Goal: Find specific page/section: Find specific page/section

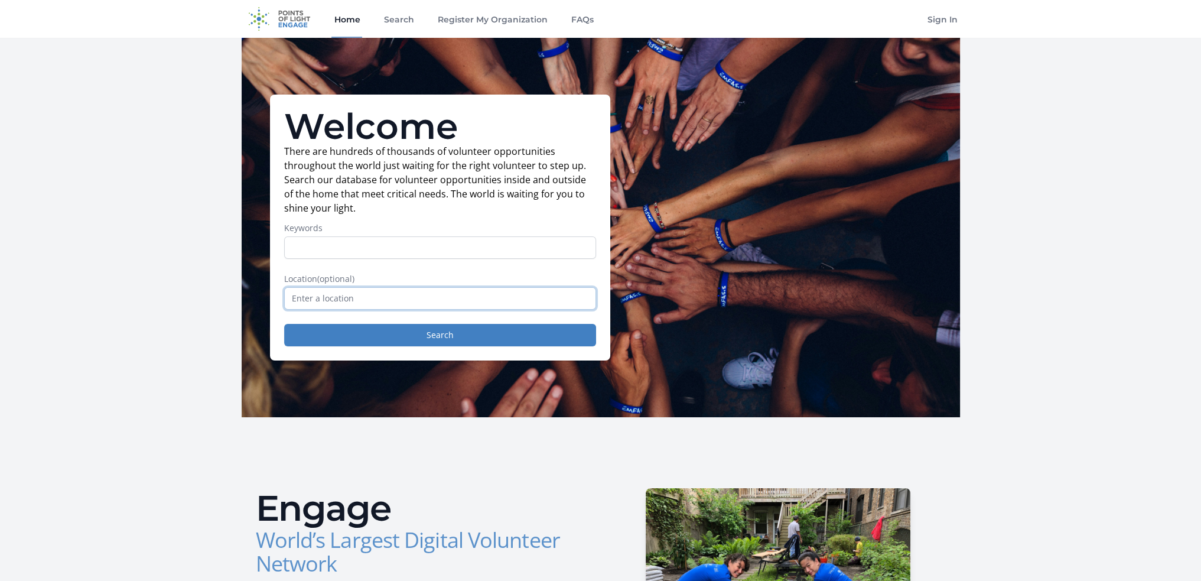
click at [338, 295] on input "text" at bounding box center [440, 298] width 312 height 22
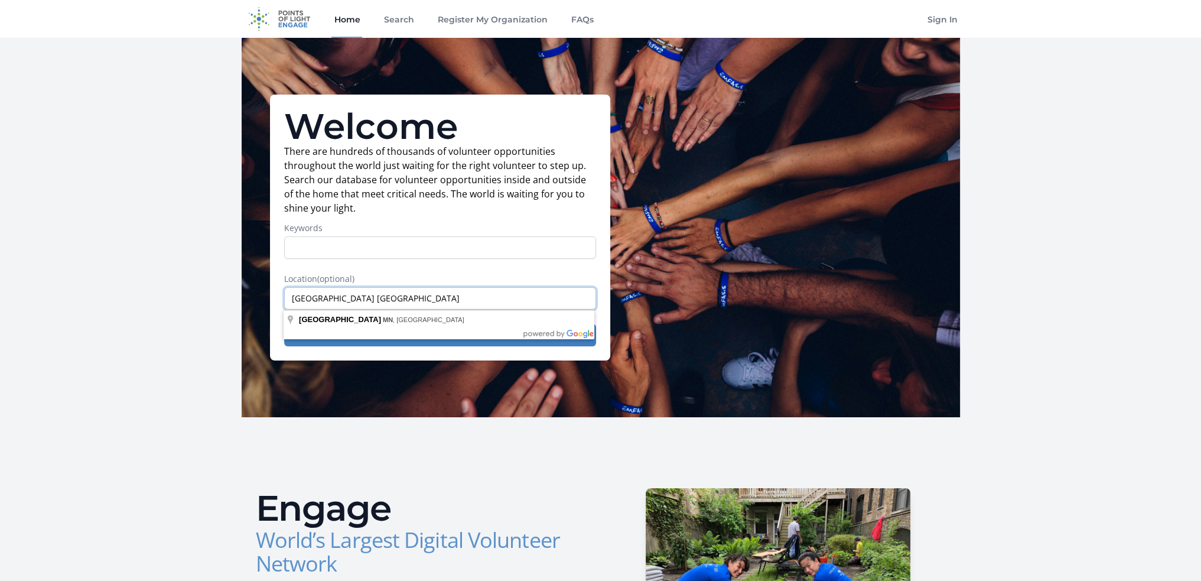
drag, startPoint x: 360, startPoint y: 292, endPoint x: 191, endPoint y: 294, distance: 168.3
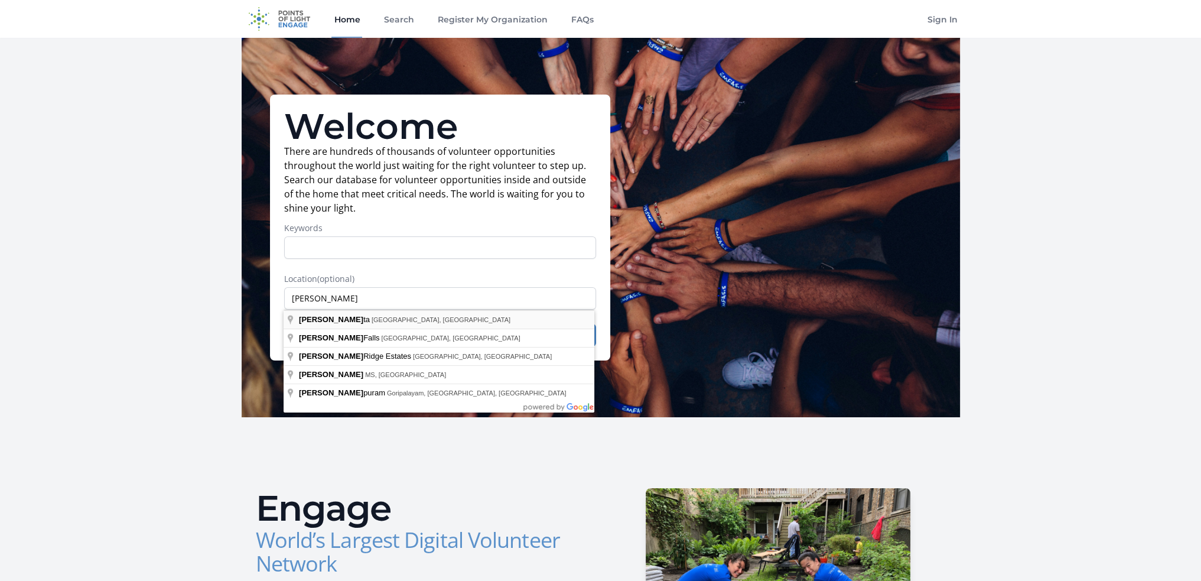
type input "Zumbrota, [GEOGRAPHIC_DATA], [GEOGRAPHIC_DATA]"
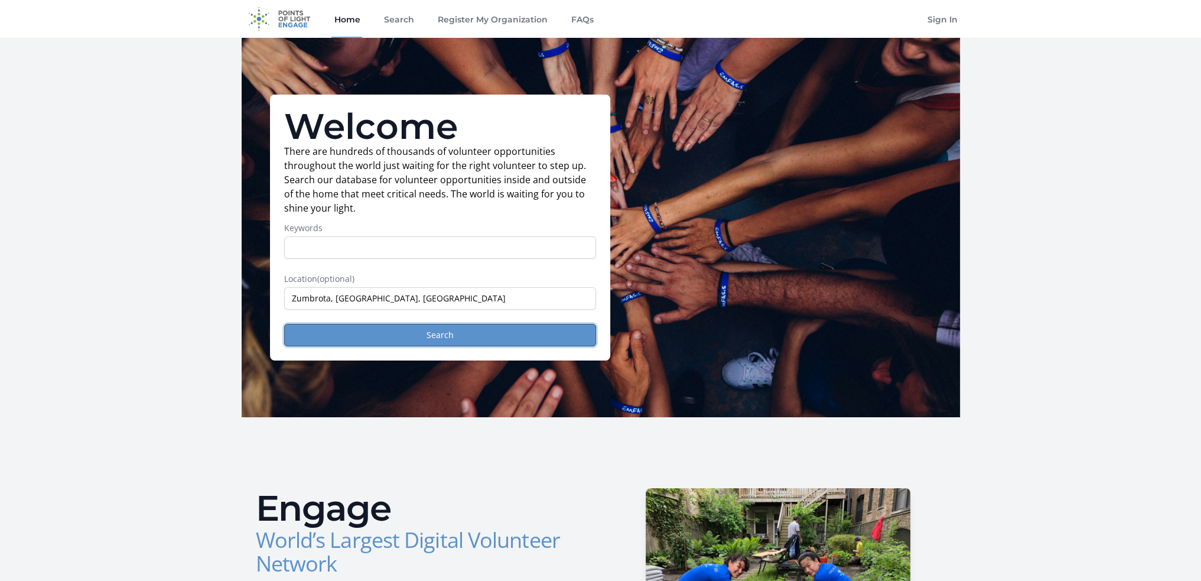
click at [397, 338] on button "Search" at bounding box center [440, 335] width 312 height 22
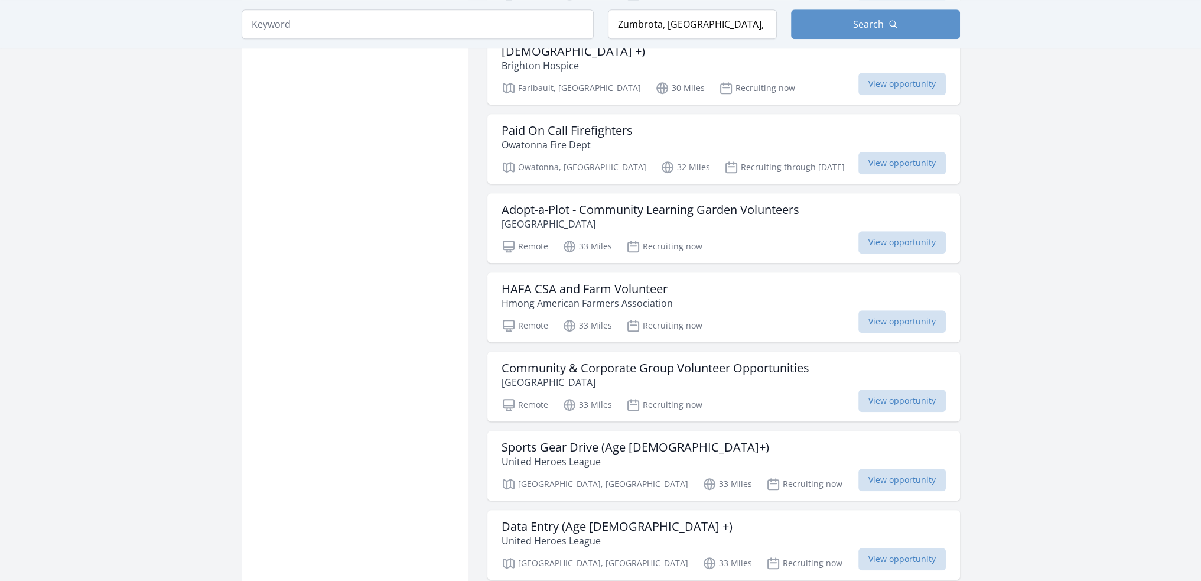
scroll to position [1181, 0]
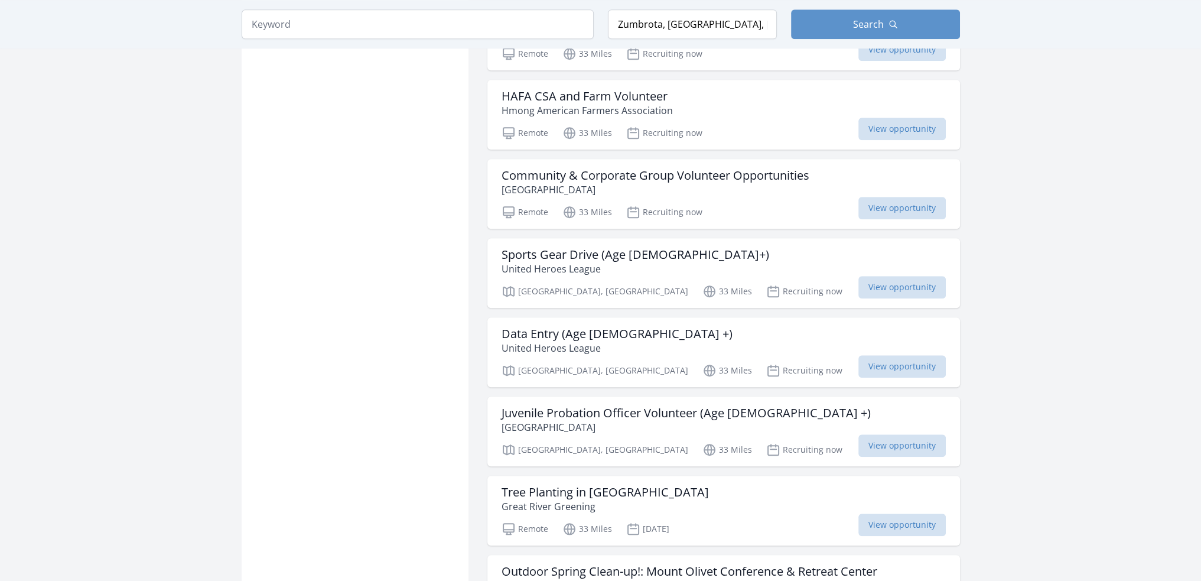
scroll to position [1378, 0]
